Goal: Information Seeking & Learning: Check status

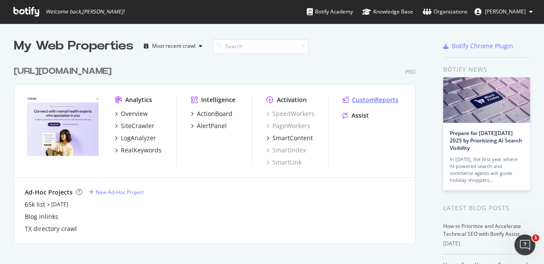
click at [361, 99] on div "CustomReports" at bounding box center [375, 100] width 47 height 9
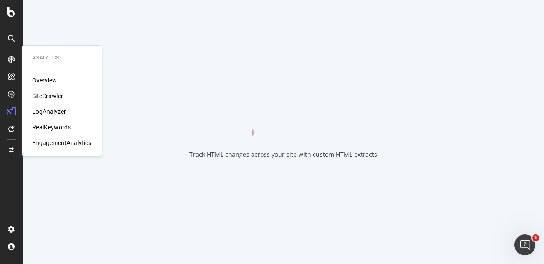
click at [51, 124] on div "RealKeywords" at bounding box center [51, 127] width 39 height 9
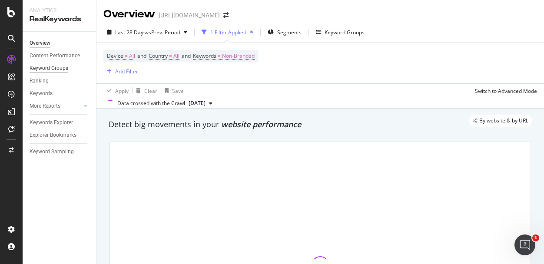
click at [57, 67] on div "Keyword Groups" at bounding box center [49, 68] width 39 height 9
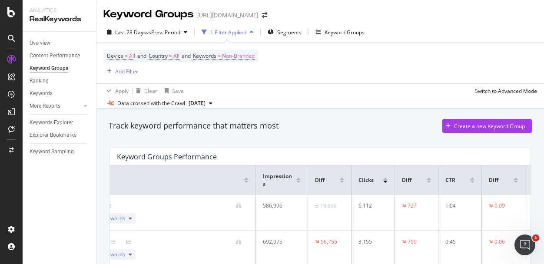
click at [195, 31] on div "Last 28 Days vs Prev. Period 1 Filter Applied Segments Keyword Groups" at bounding box center [235, 32] width 265 height 14
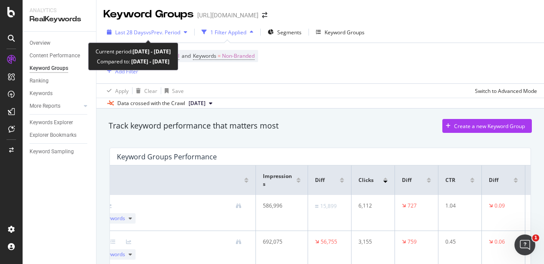
click at [185, 32] on div "button" at bounding box center [185, 32] width 10 height 5
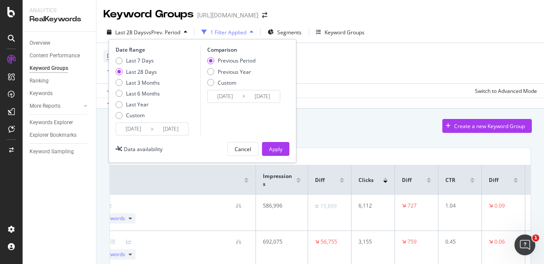
drag, startPoint x: 142, startPoint y: 59, endPoint x: 190, endPoint y: 95, distance: 60.3
click at [142, 59] on div "Last 7 Days" at bounding box center [140, 60] width 28 height 7
type input "[DATE]"
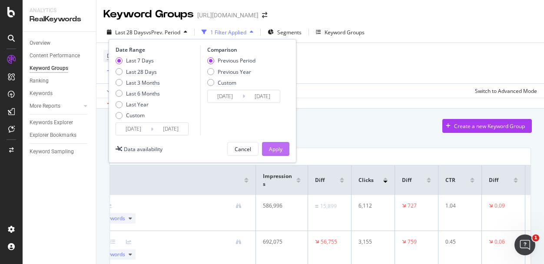
click at [277, 153] on div "Apply" at bounding box center [275, 149] width 13 height 13
